Goal: Task Accomplishment & Management: Complete application form

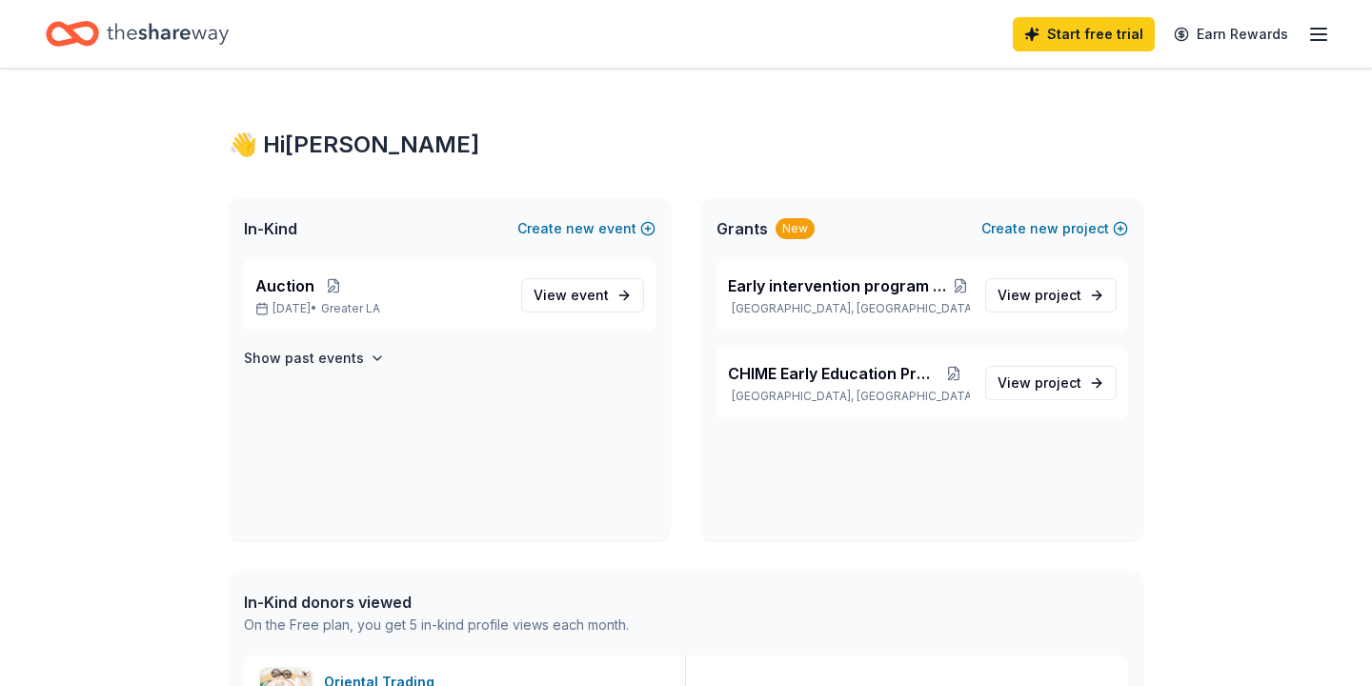
click at [1321, 31] on icon "button" at bounding box center [1318, 34] width 23 height 23
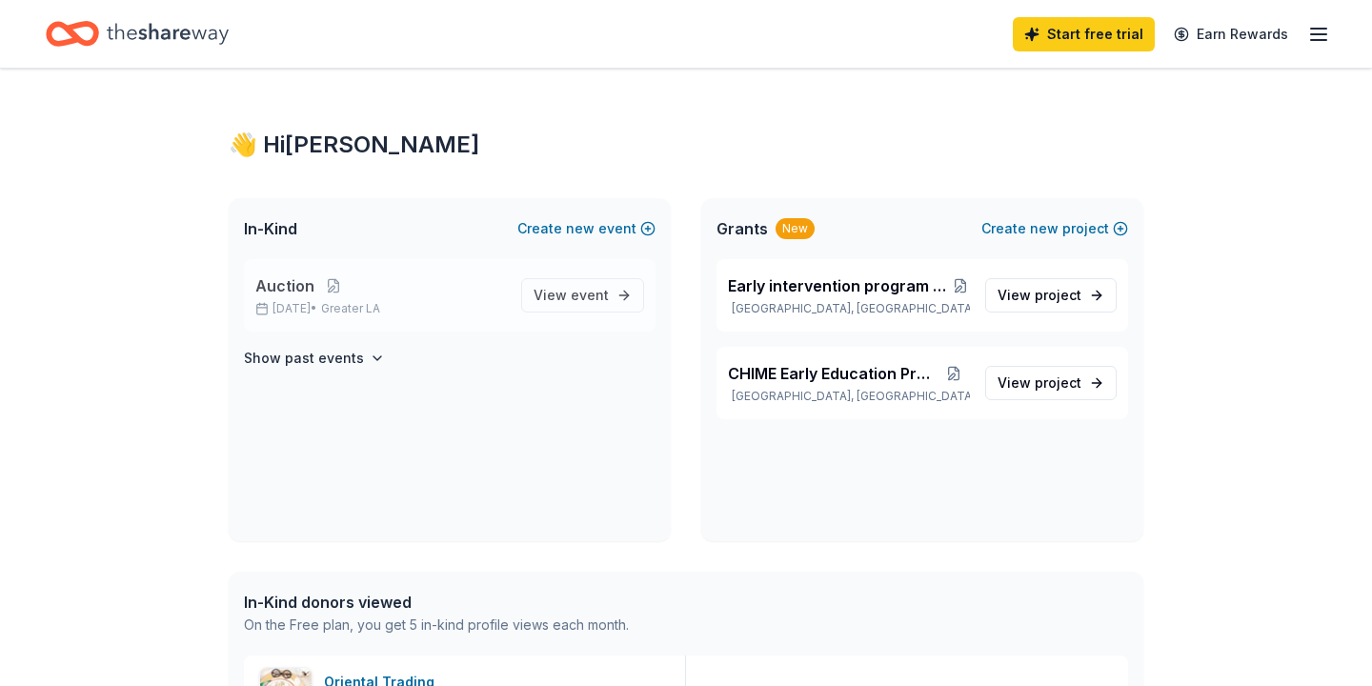
click at [291, 289] on span "Auction" at bounding box center [284, 285] width 59 height 23
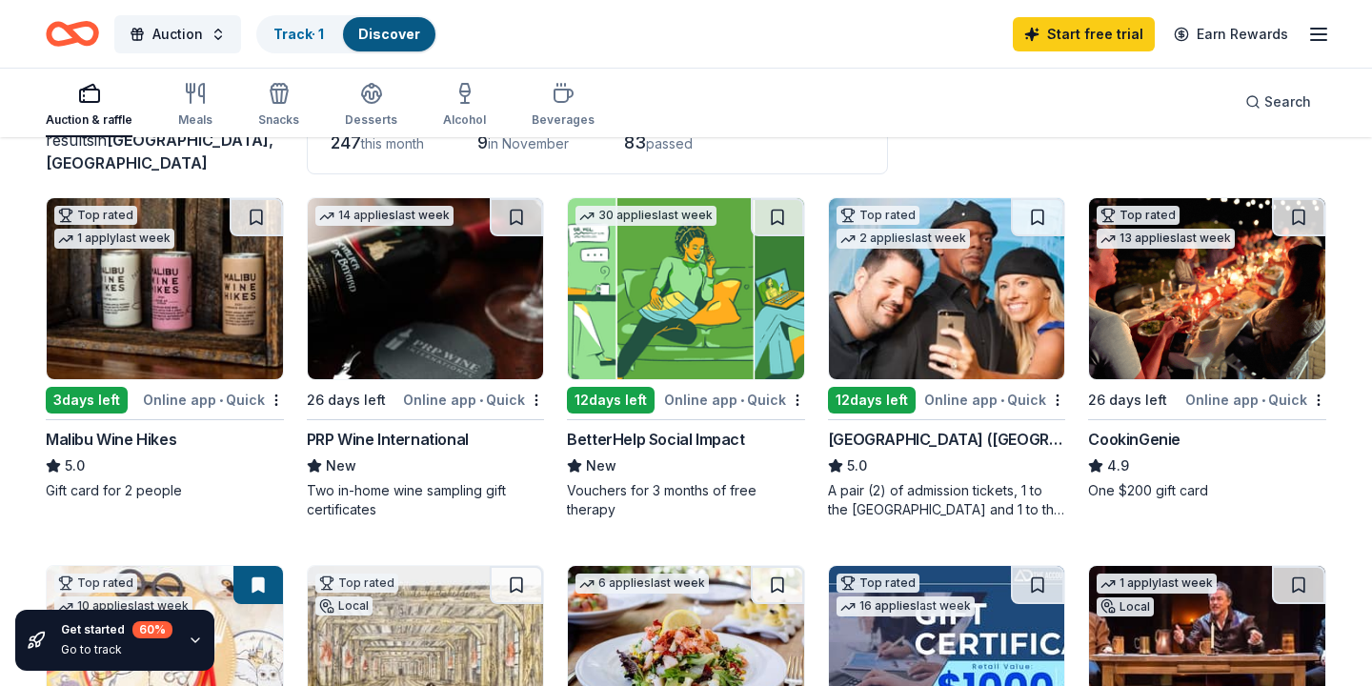
scroll to position [152, 0]
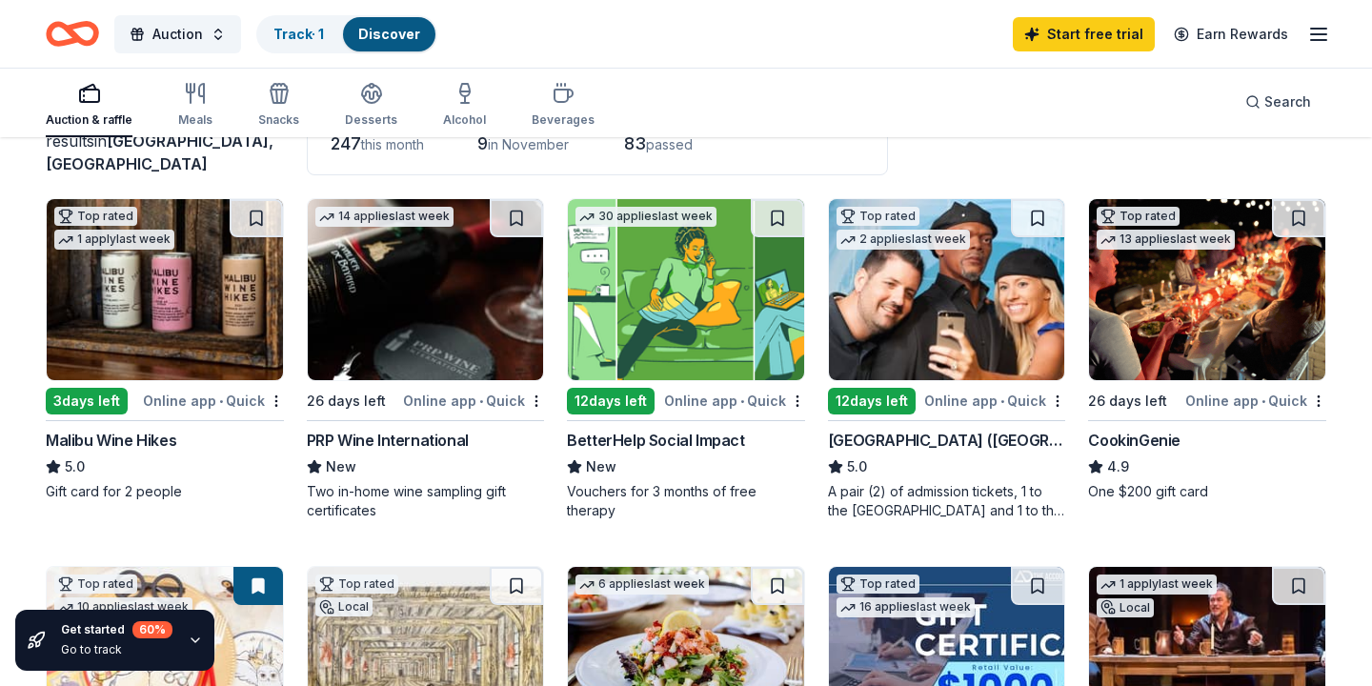
click at [911, 435] on div "[GEOGRAPHIC_DATA] ([GEOGRAPHIC_DATA])" at bounding box center [947, 440] width 238 height 23
click at [1271, 168] on div "256 results in [GEOGRAPHIC_DATA], [GEOGRAPHIC_DATA] Application deadlines 247 t…" at bounding box center [686, 128] width 1280 height 93
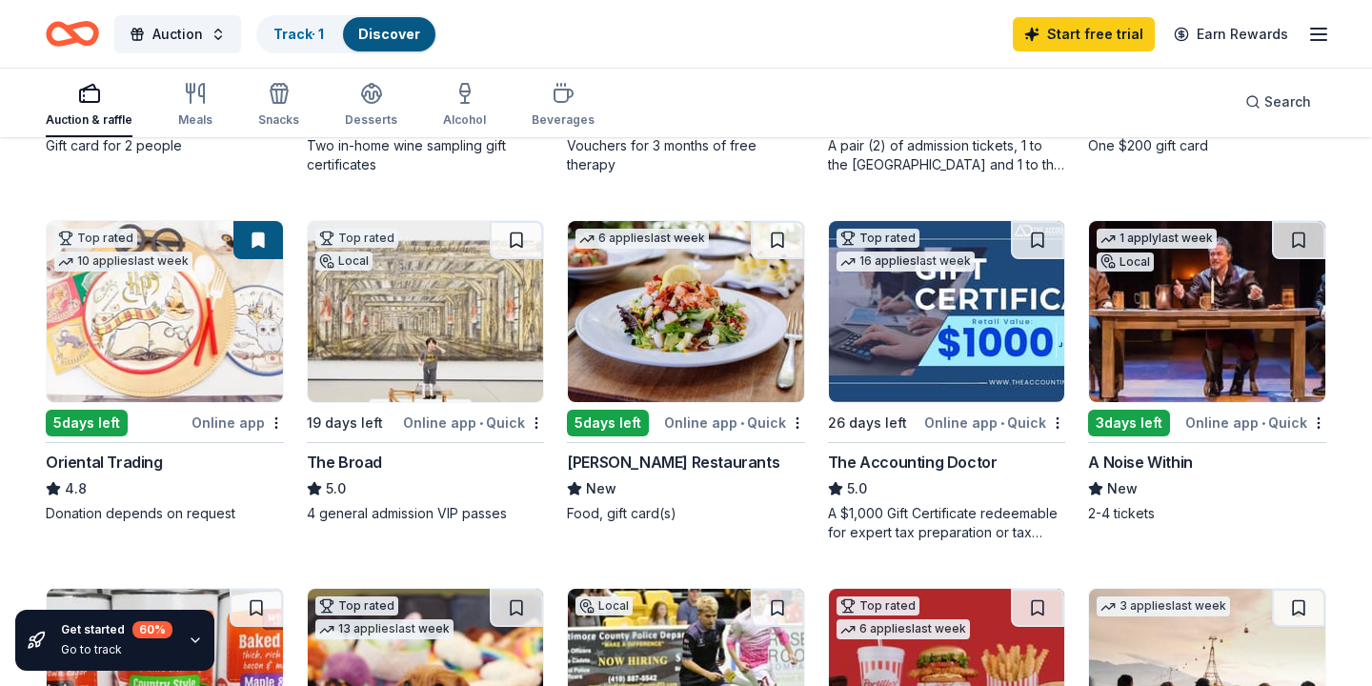
scroll to position [495, 0]
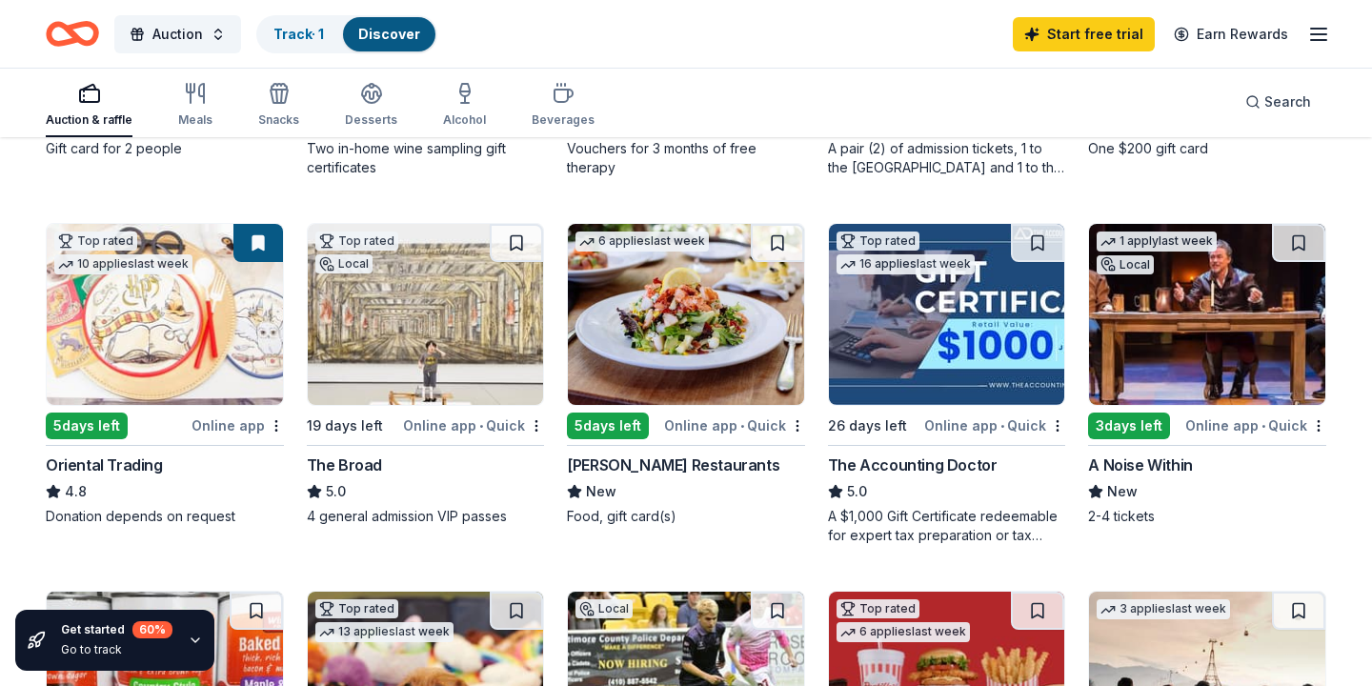
click at [164, 332] on img at bounding box center [165, 314] width 236 height 181
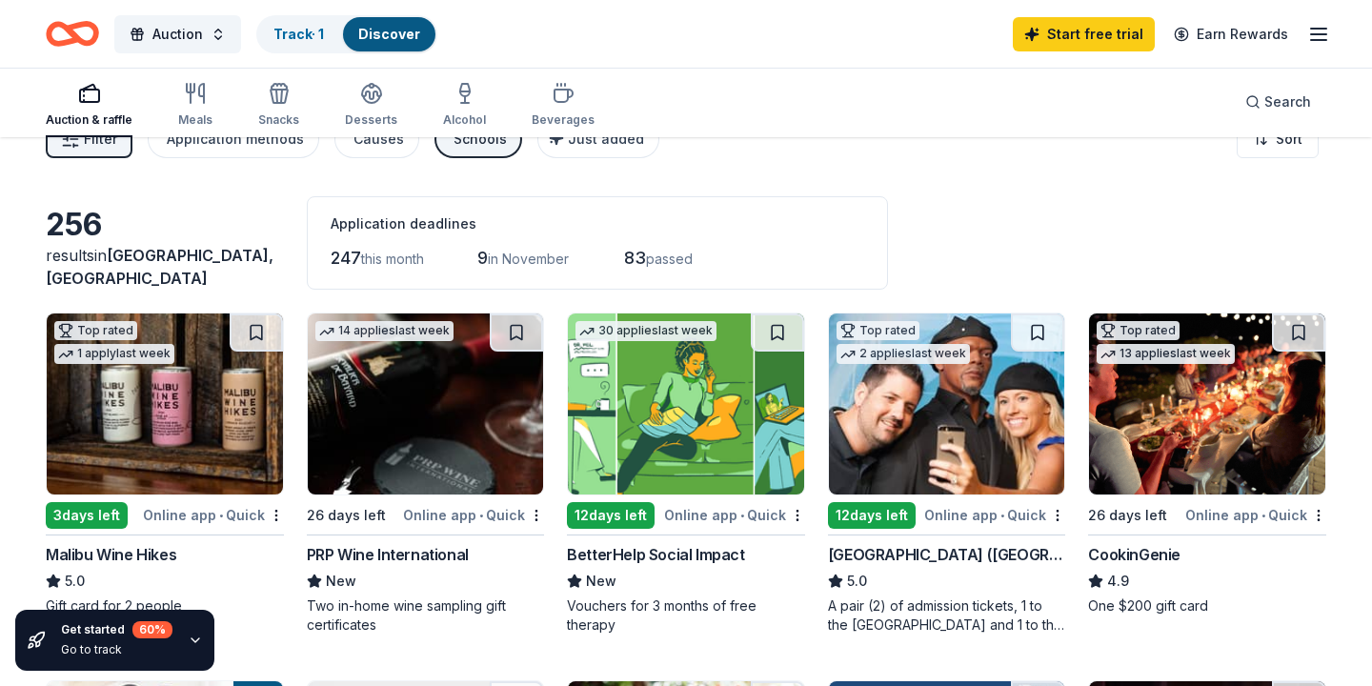
scroll to position [0, 0]
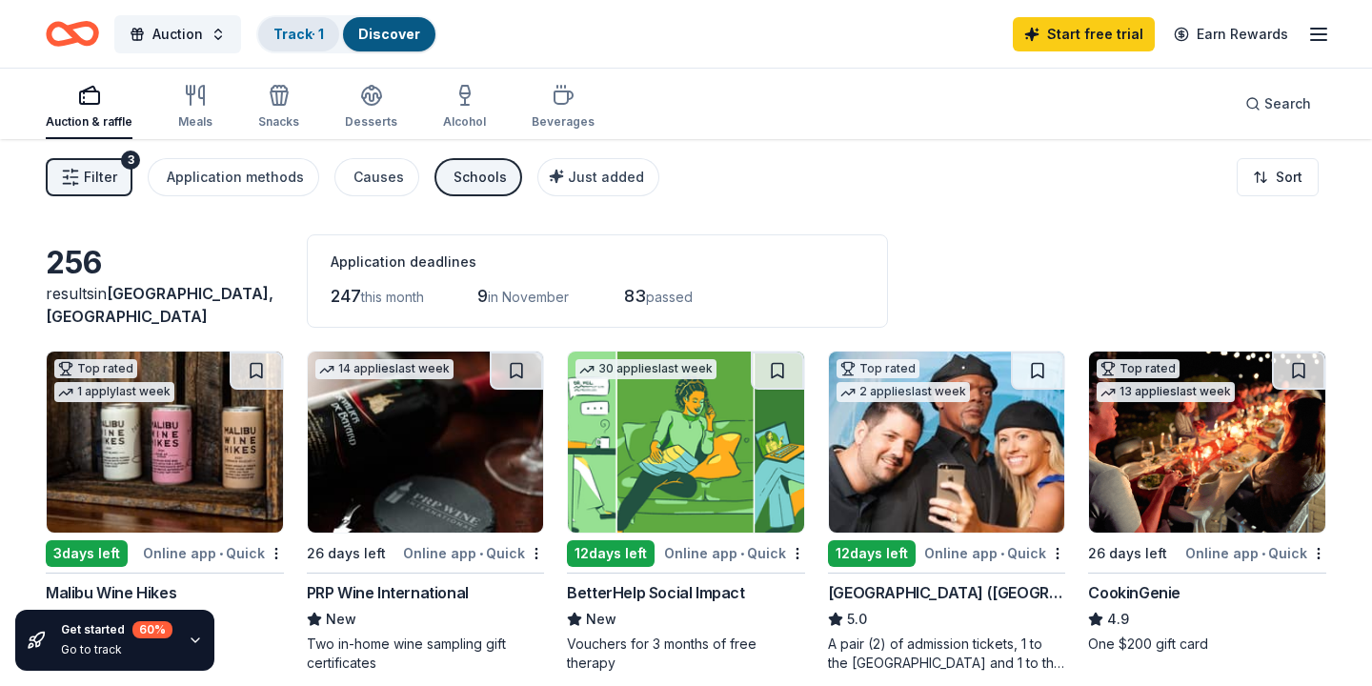
click at [290, 38] on link "Track · 1" at bounding box center [298, 34] width 50 height 16
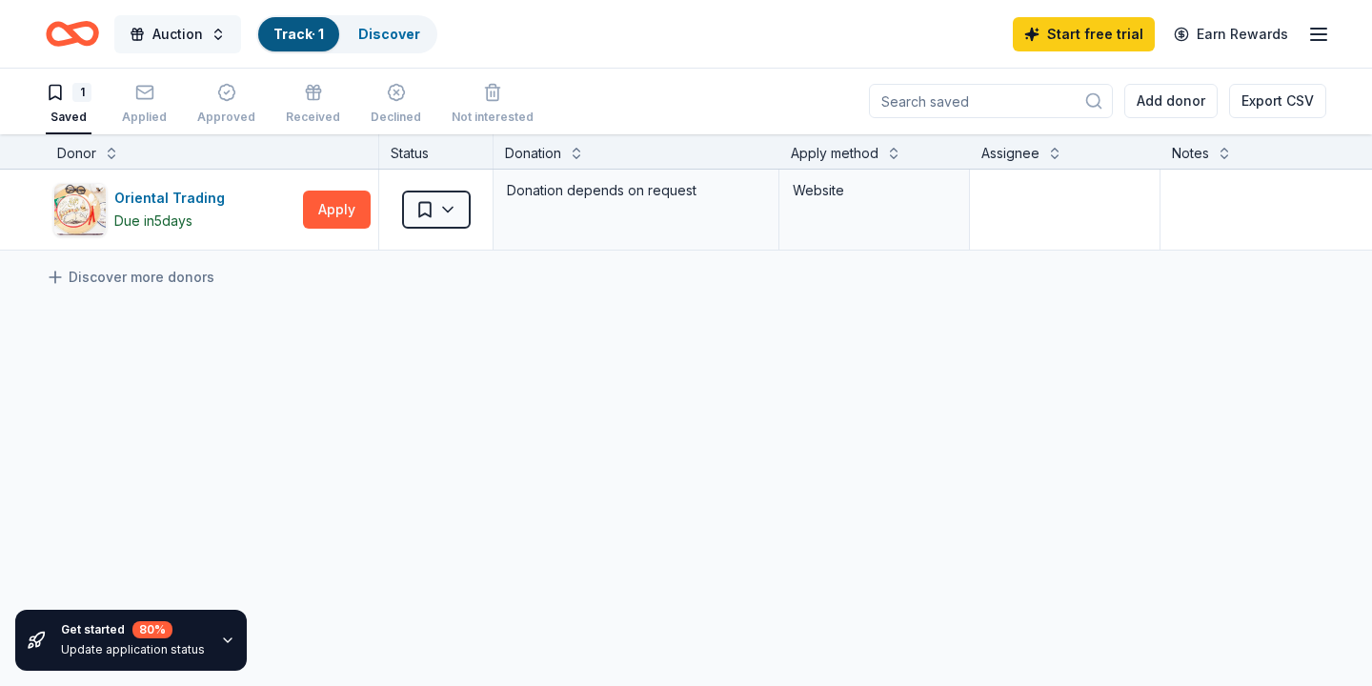
click at [179, 33] on span "Auction" at bounding box center [177, 34] width 50 height 23
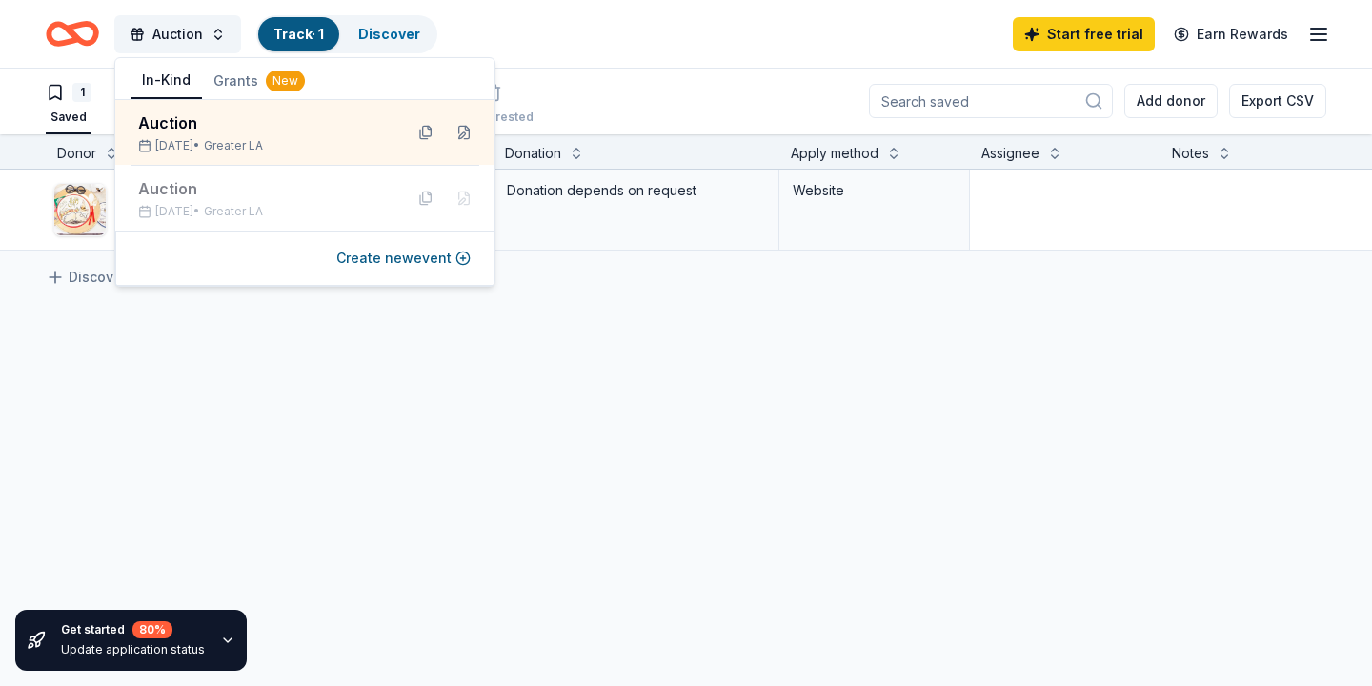
click at [674, 423] on div "Oriental Trading Due [DATE] Apply Saved Donation depends on request Website Dis…" at bounding box center [746, 389] width 1492 height 439
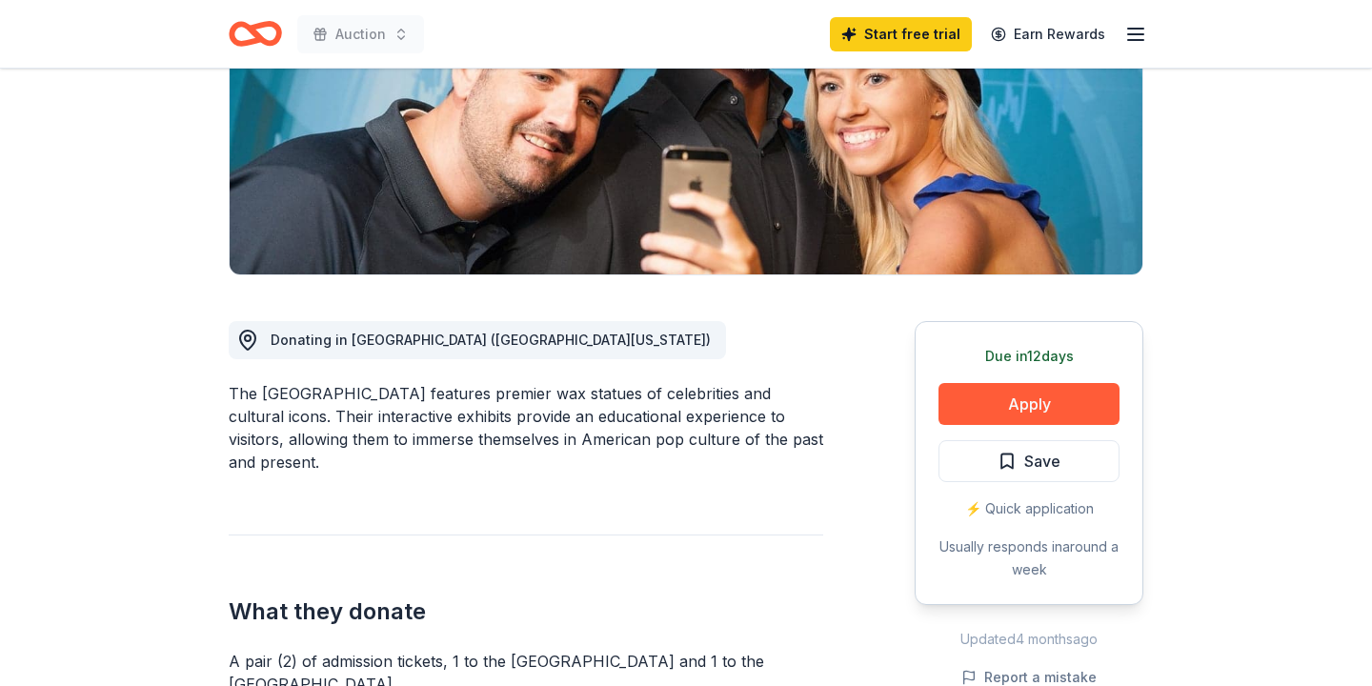
scroll to position [305, 0]
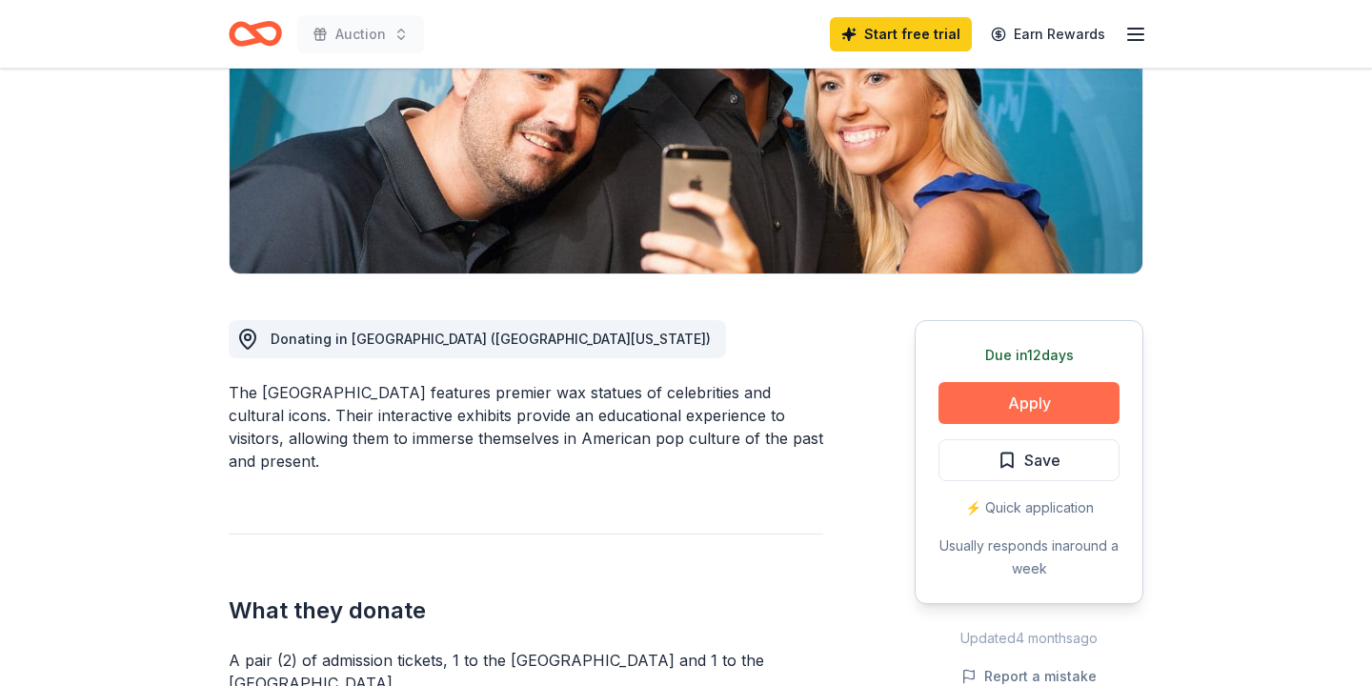
click at [1031, 401] on button "Apply" at bounding box center [1028, 403] width 181 height 42
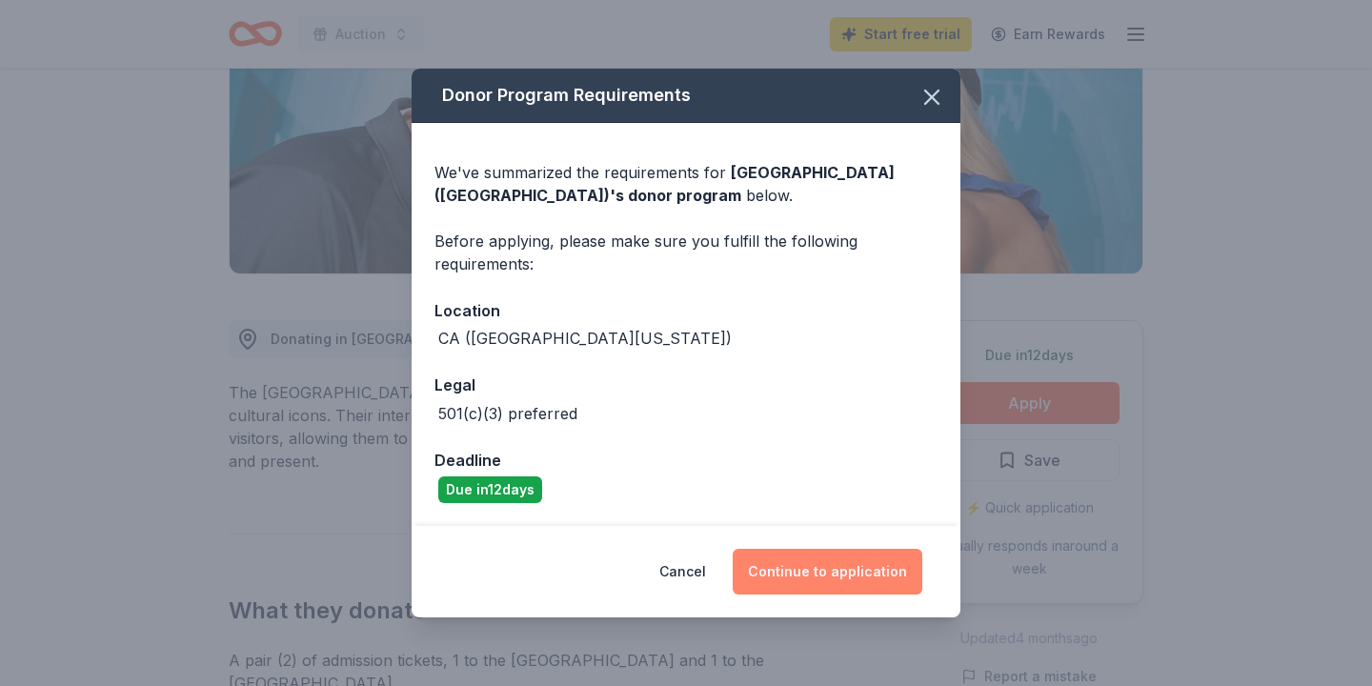
click at [842, 563] on button "Continue to application" at bounding box center [827, 572] width 190 height 46
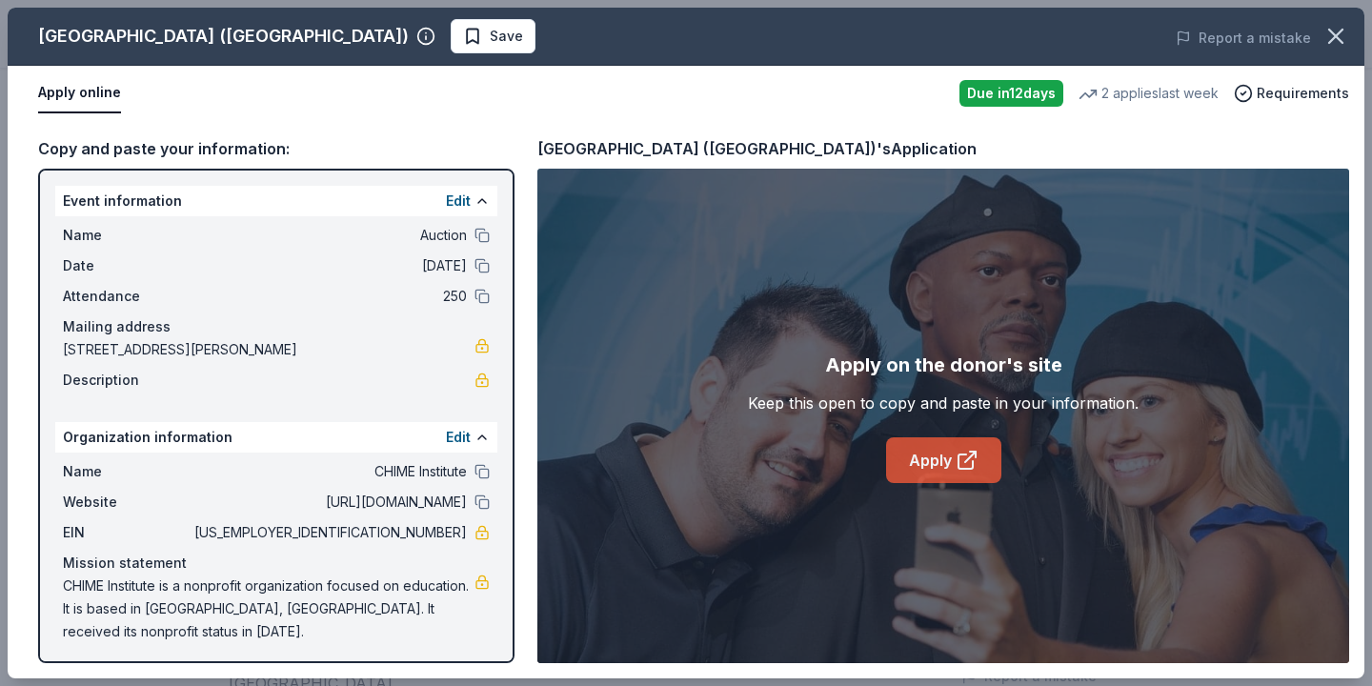
click at [944, 459] on link "Apply" at bounding box center [943, 460] width 115 height 46
click at [1337, 38] on icon "button" at bounding box center [1335, 36] width 13 height 13
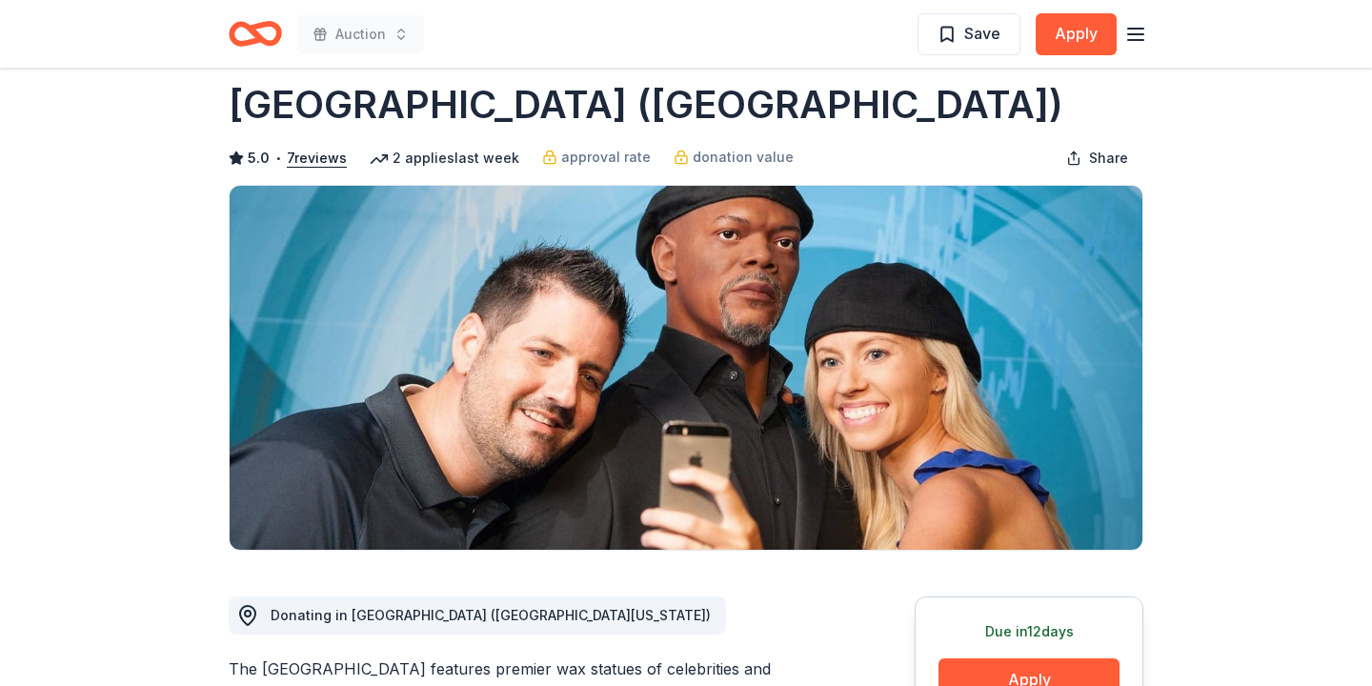
scroll to position [0, 0]
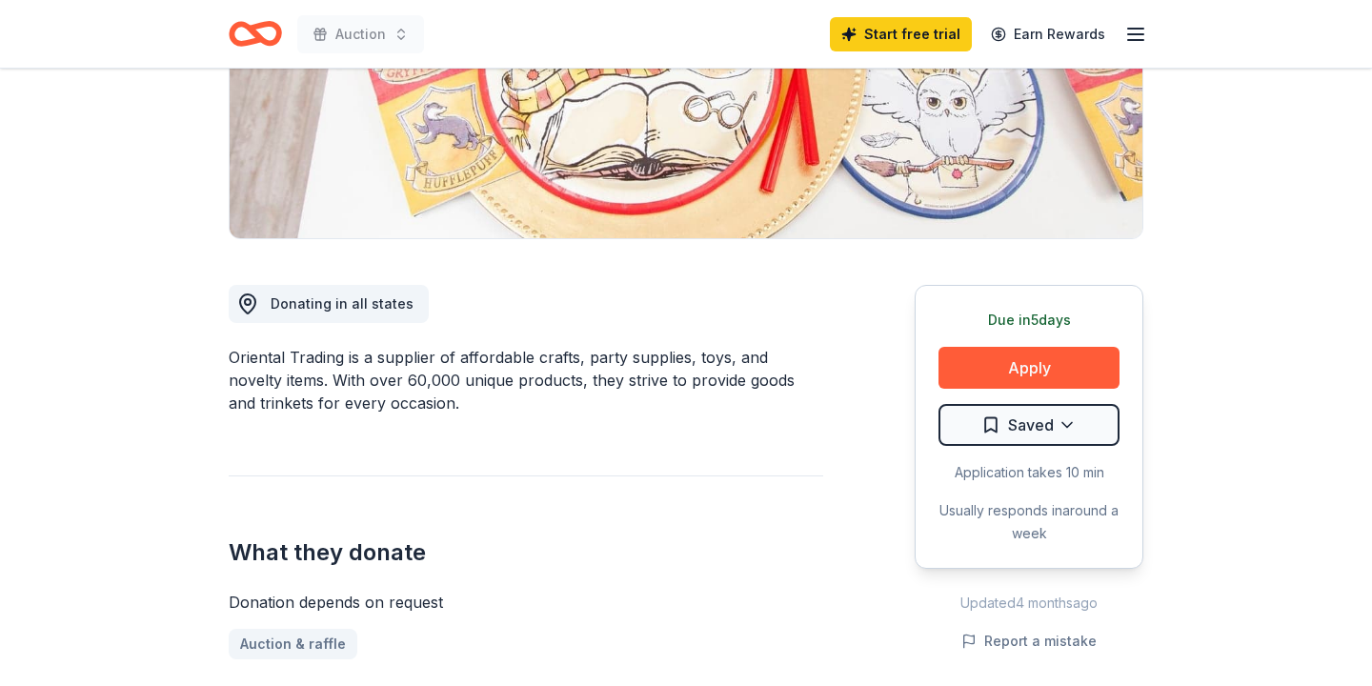
scroll to position [343, 0]
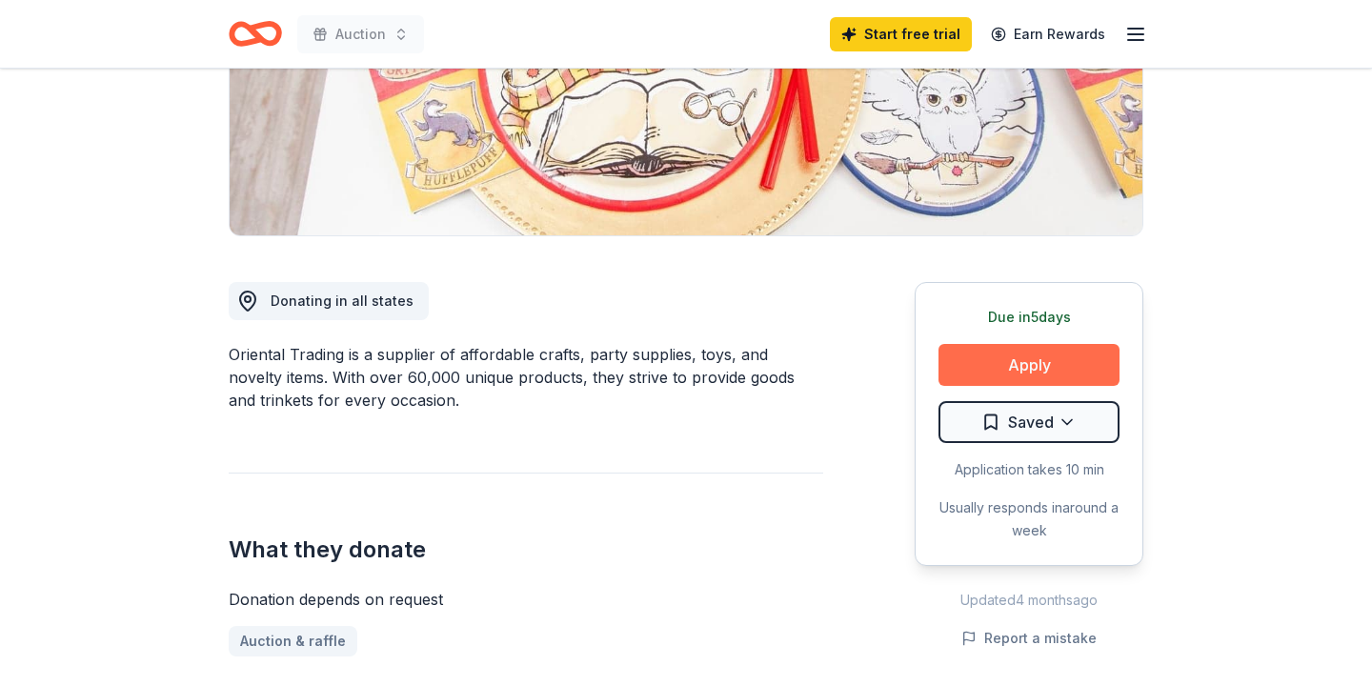
click at [1028, 361] on button "Apply" at bounding box center [1028, 365] width 181 height 42
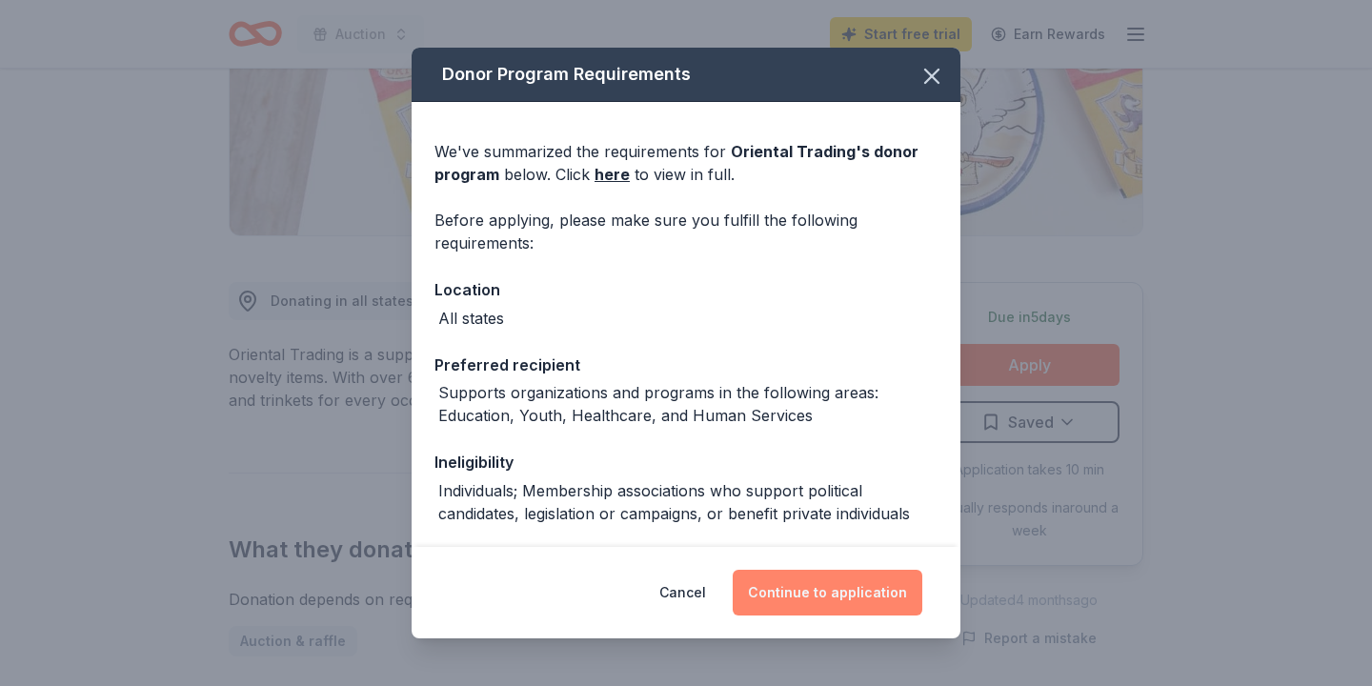
click at [830, 590] on button "Continue to application" at bounding box center [827, 593] width 190 height 46
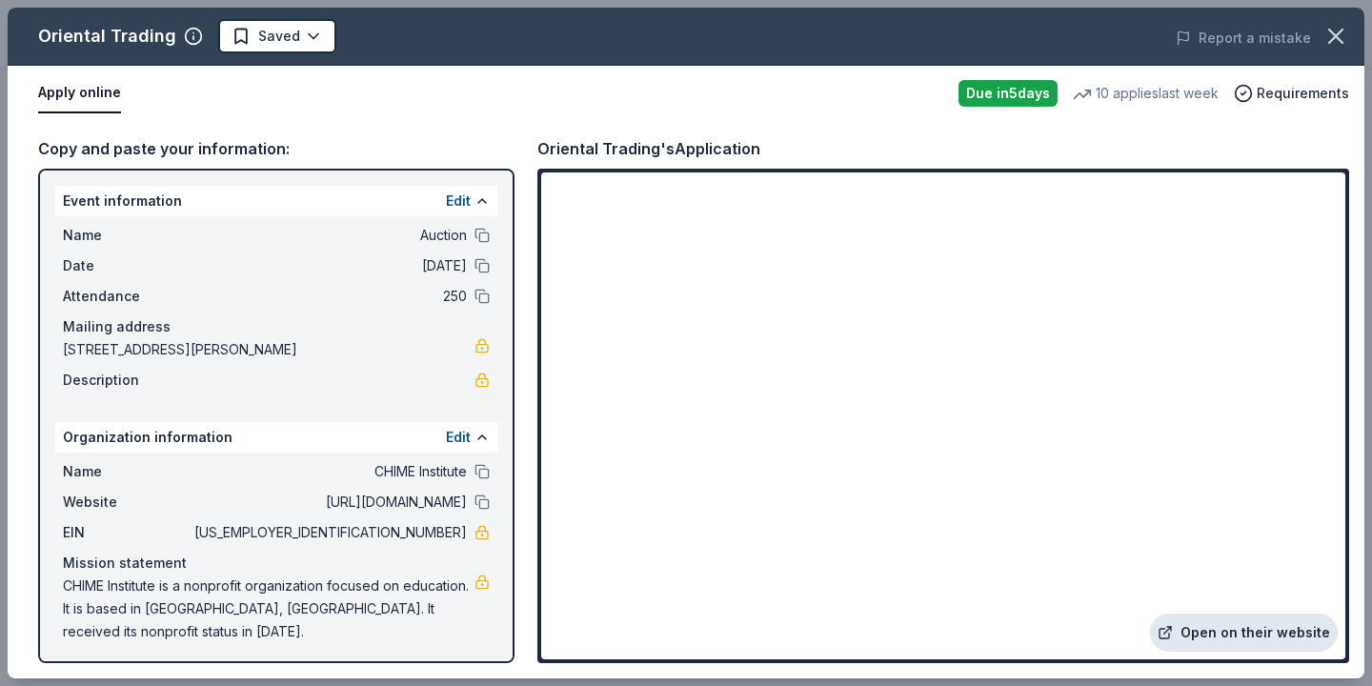
click at [1224, 631] on link "Open on their website" at bounding box center [1244, 632] width 188 height 38
